Goal: Information Seeking & Learning: Learn about a topic

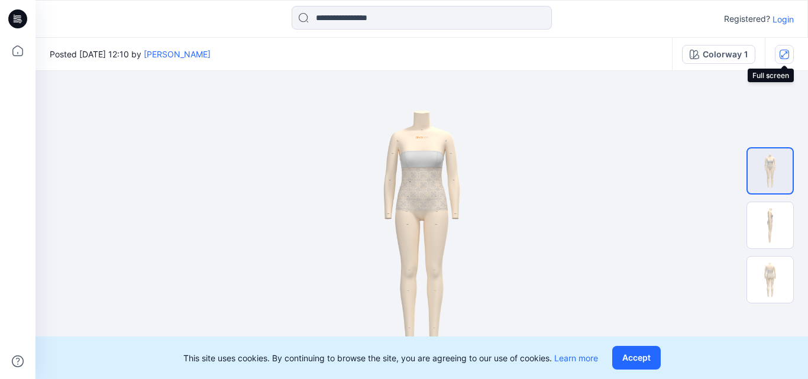
click at [789, 54] on icon "button" at bounding box center [784, 54] width 9 height 9
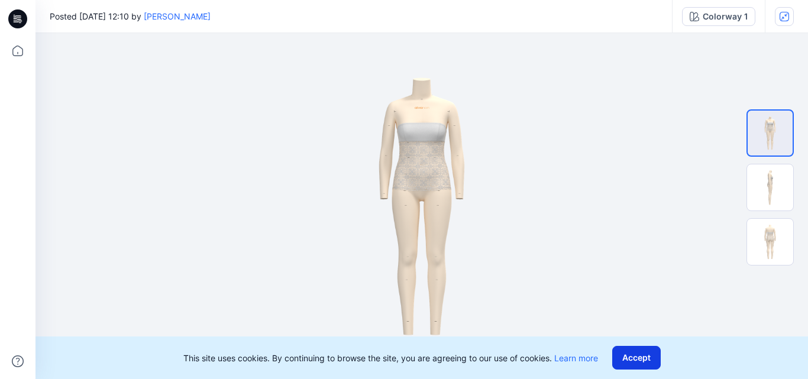
click at [641, 354] on button "Accept" at bounding box center [636, 358] width 49 height 24
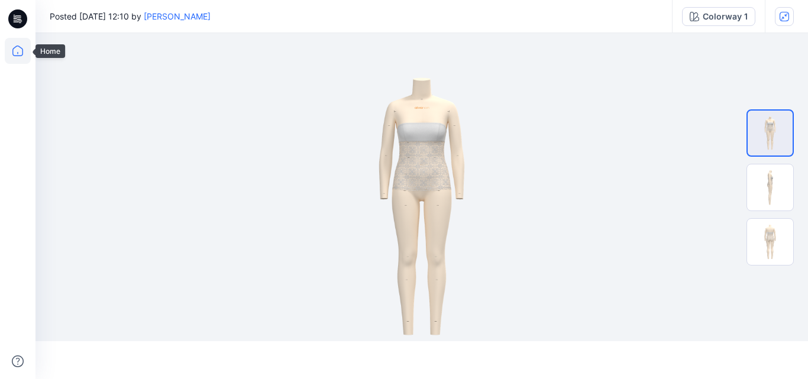
click at [16, 50] on icon at bounding box center [18, 51] width 26 height 26
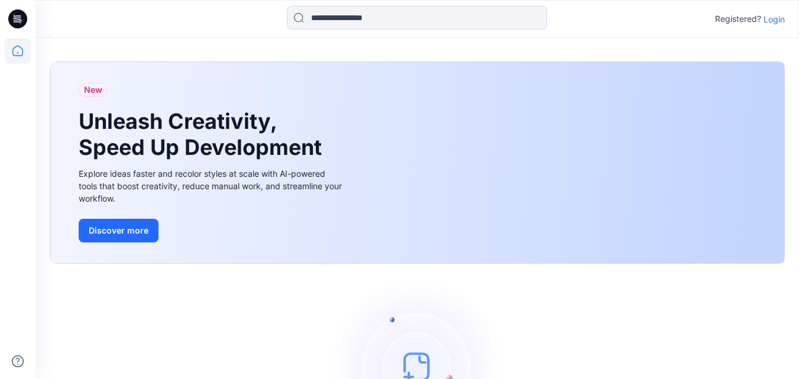
click at [15, 17] on icon at bounding box center [15, 17] width 2 height 1
click at [8, 47] on icon at bounding box center [18, 51] width 26 height 26
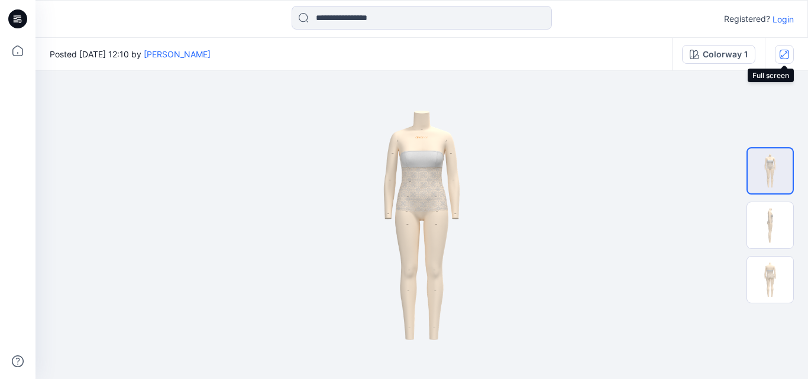
click at [780, 52] on icon "button" at bounding box center [784, 54] width 9 height 9
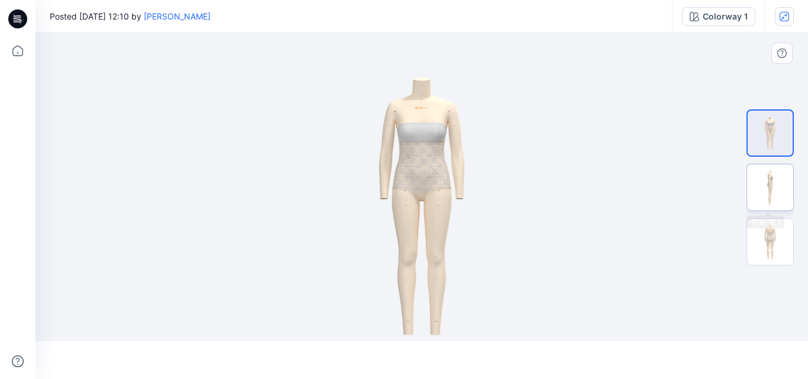
click at [773, 175] on img at bounding box center [770, 187] width 46 height 46
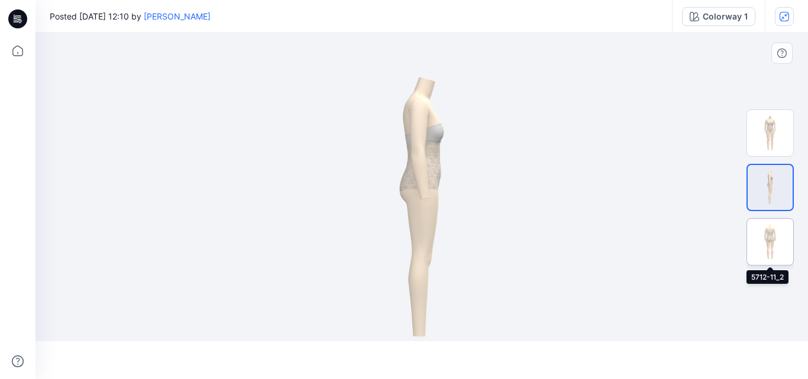
click at [767, 234] on img at bounding box center [770, 242] width 46 height 46
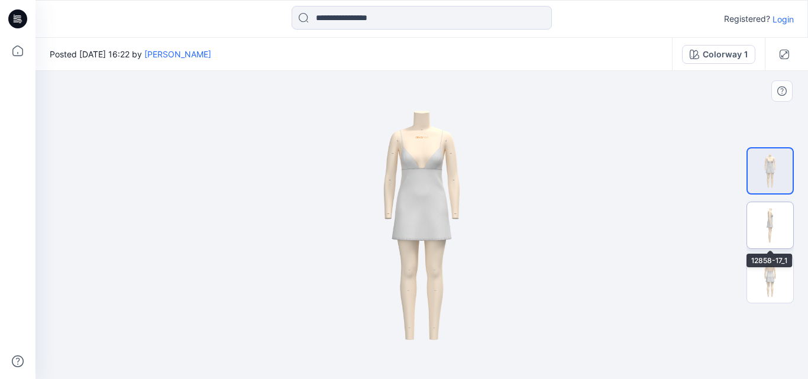
click at [769, 222] on img at bounding box center [770, 225] width 46 height 46
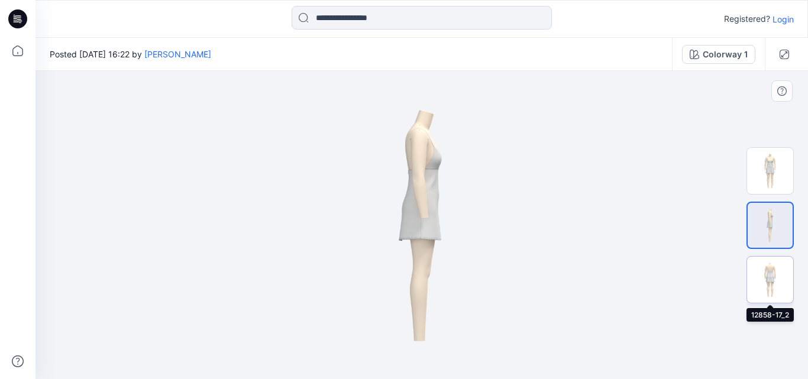
click at [770, 271] on img at bounding box center [770, 280] width 46 height 46
